Goal: Navigation & Orientation: Find specific page/section

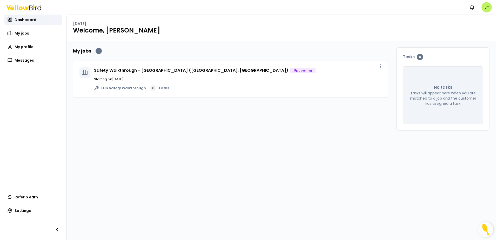
click at [151, 69] on link "Safety Walkthrough - [GEOGRAPHIC_DATA] ([GEOGRAPHIC_DATA], [GEOGRAPHIC_DATA])" at bounding box center [191, 70] width 194 height 6
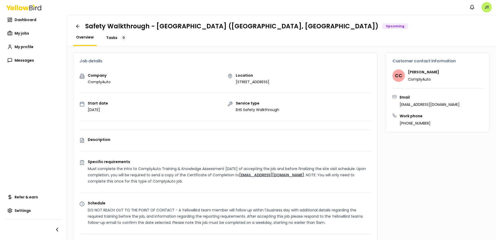
click at [112, 38] on span "Tasks" at bounding box center [111, 37] width 11 height 5
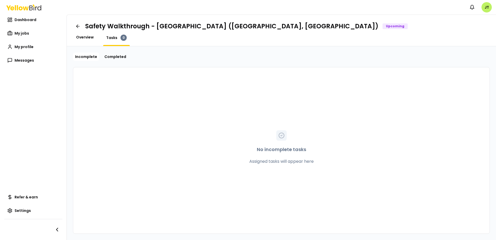
click at [87, 35] on span "Overview" at bounding box center [85, 37] width 18 height 5
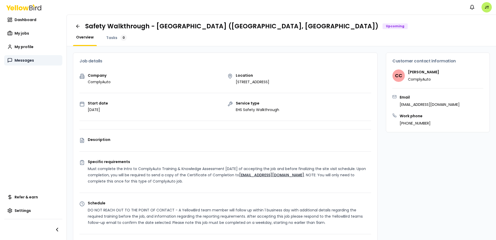
click at [23, 59] on span "Messages" at bounding box center [24, 60] width 19 height 5
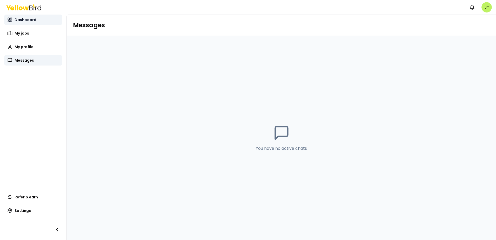
click at [23, 18] on span "Dashboard" at bounding box center [26, 19] width 22 height 5
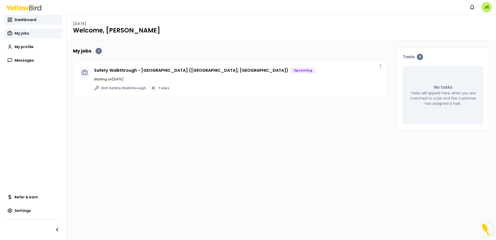
click at [21, 31] on span "My jobs" at bounding box center [22, 33] width 15 height 5
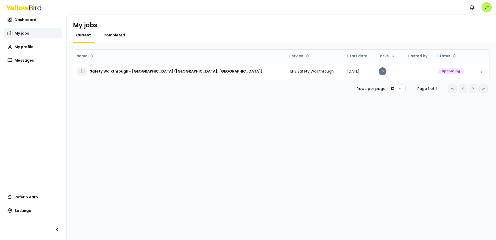
click at [113, 37] on span "Completed" at bounding box center [114, 34] width 22 height 5
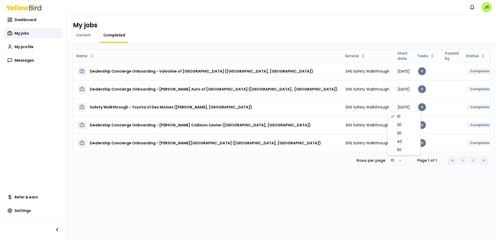
click at [401, 158] on html "Notifications JT Dashboard My jobs My profile Messages Refer & earn Settings My…" at bounding box center [248, 120] width 496 height 240
